Goal: Navigation & Orientation: Find specific page/section

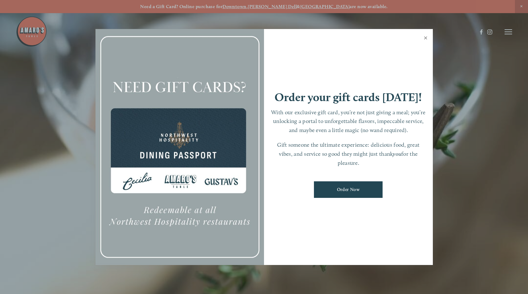
click at [423, 37] on link "Close" at bounding box center [426, 38] width 12 height 17
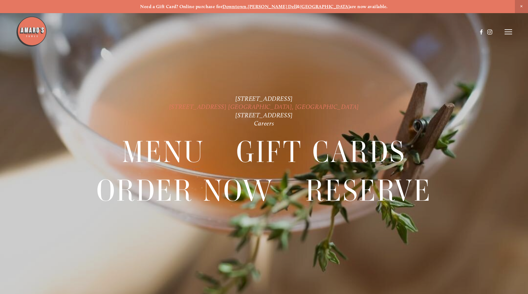
click at [278, 106] on link "[STREET_ADDRESS] [GEOGRAPHIC_DATA], [GEOGRAPHIC_DATA]" at bounding box center [264, 106] width 190 height 7
click at [510, 28] on header "Menu Order Now Visit Gallery 0" at bounding box center [264, 32] width 497 height 64
click at [510, 32] on line at bounding box center [508, 32] width 7 height 0
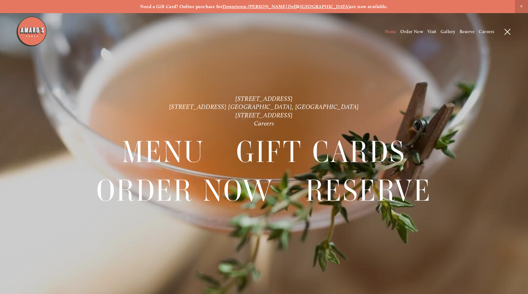
click at [388, 32] on span "Menu" at bounding box center [391, 31] width 12 height 5
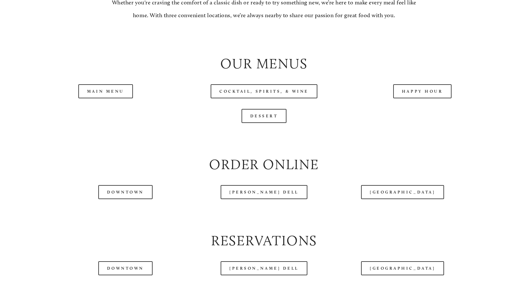
scroll to position [687, 0]
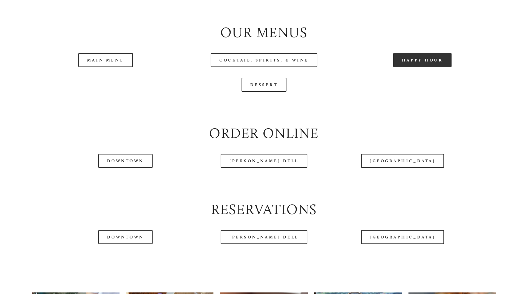
click at [416, 59] on link "Happy Hour" at bounding box center [422, 60] width 59 height 14
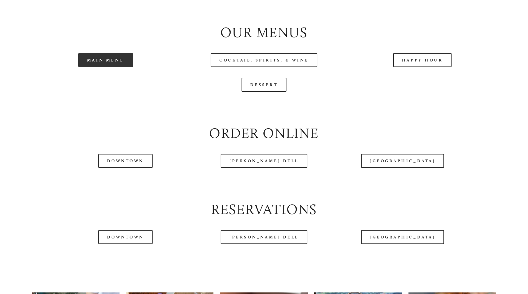
click at [104, 63] on link "Main Menu" at bounding box center [105, 60] width 55 height 14
